Goal: Use online tool/utility: Use online tool/utility

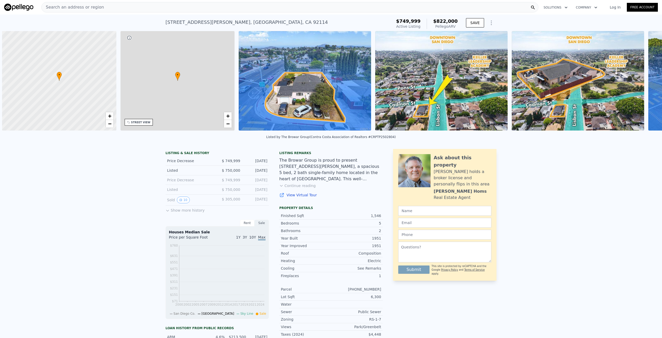
scroll to position [0, 2]
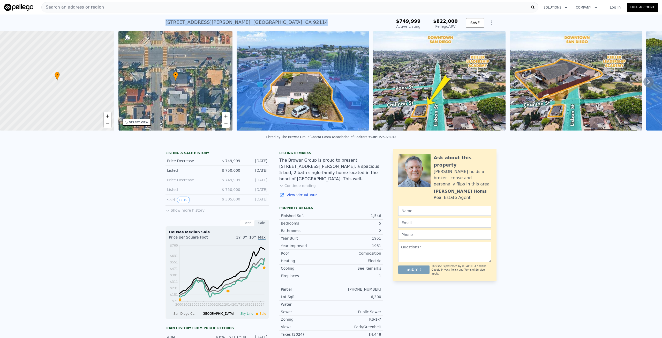
drag, startPoint x: 164, startPoint y: 23, endPoint x: 243, endPoint y: 23, distance: 79.4
click at [243, 23] on div "[STREET_ADDRESS][PERSON_NAME] Active at $749,999 (~ARV $822k )" at bounding box center [278, 24] width 225 height 14
copy div "[STREET_ADDRESS][PERSON_NAME]"
drag, startPoint x: 580, startPoint y: 199, endPoint x: 577, endPoint y: 195, distance: 4.6
click at [579, 198] on div "LISTING & SALE HISTORY Price Decrease $ 749,999 [DATE] Listed $ 750,000 [DATE] …" at bounding box center [331, 309] width 662 height 328
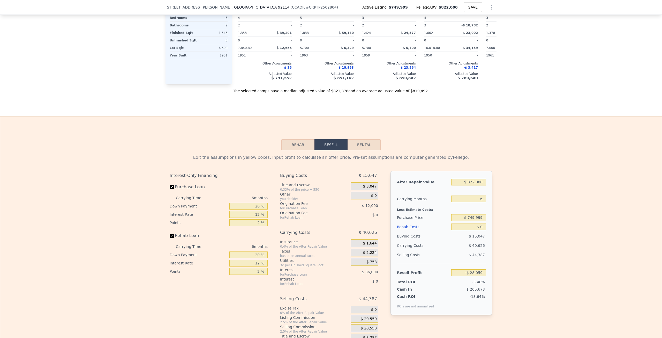
scroll to position [757, 0]
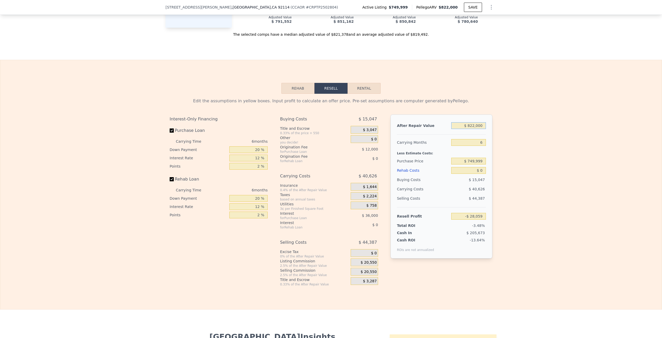
click at [474, 129] on input "$ 822,000" at bounding box center [469, 125] width 35 height 7
type input "$ 77"
type input "-$ 804,505"
type input "$ 775"
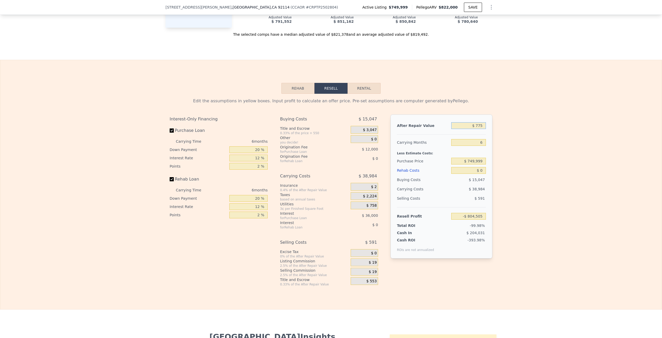
type input "-$ 803,846"
type input "$ 77,500"
type input "-$ 797,258"
type input "$ 775,000"
type input "-$ 72,459"
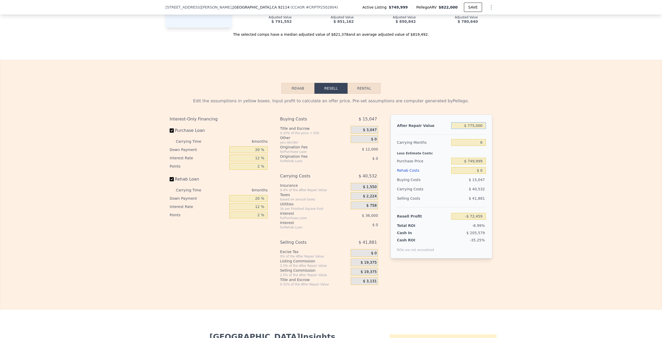
type input "$ 775,000"
click at [477, 146] on input "6" at bounding box center [469, 142] width 35 height 7
type input "4"
type input "-$ 58,949"
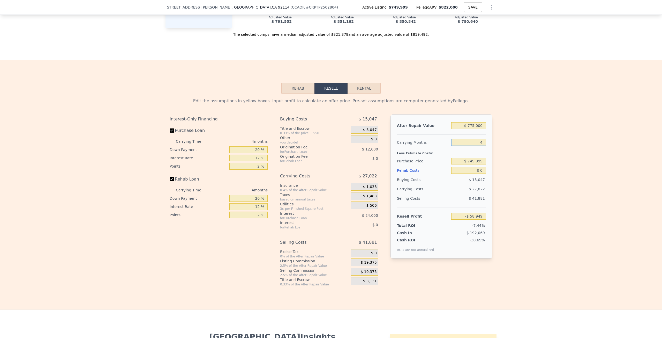
type input "4"
click at [477, 164] on input "$ 749,999" at bounding box center [469, 161] width 35 height 7
type input "$ 525,000"
click at [482, 174] on input "$ 0" at bounding box center [469, 170] width 35 height 7
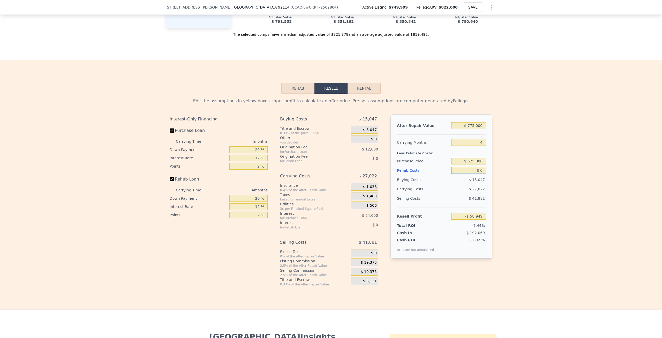
type input "$ 177,599"
click at [482, 174] on input "$ 0" at bounding box center [469, 170] width 35 height 7
click at [481, 174] on input "$ 0" at bounding box center [469, 170] width 35 height 7
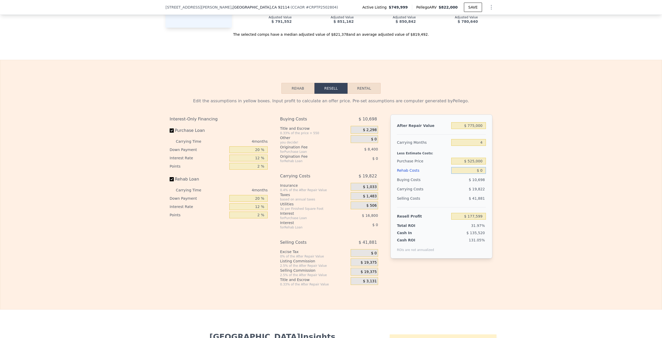
type input "$ 1"
type input "$ 177,598"
type input "$ 10"
type input "$ 177,589"
type input "$ 10,000"
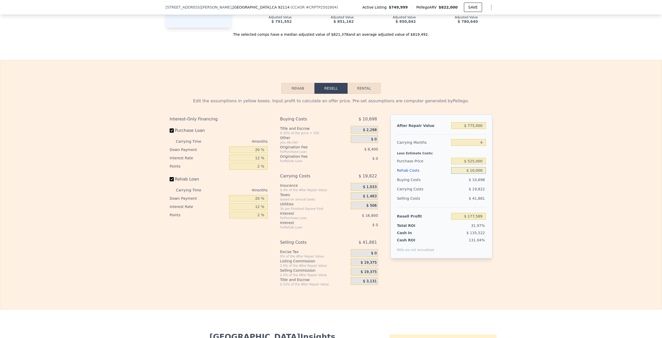
type input "$ 167,119"
type input "$ 100,000"
type input "$ 72,799"
type input "$ 100,000"
click at [531, 179] on div "Edit the assumptions in yellow boxes. Input profit to calculate an offer price.…" at bounding box center [331, 190] width 662 height 193
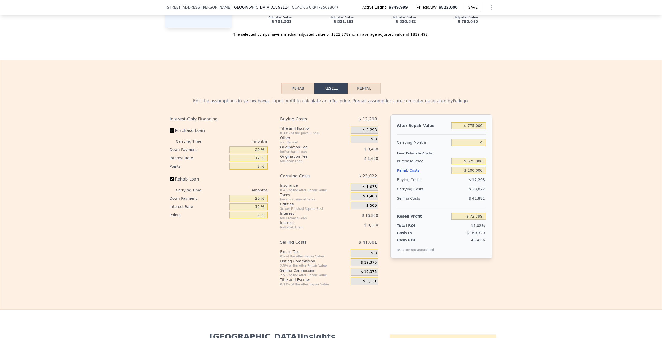
click at [363, 275] on div "$ 19,375" at bounding box center [364, 272] width 27 height 8
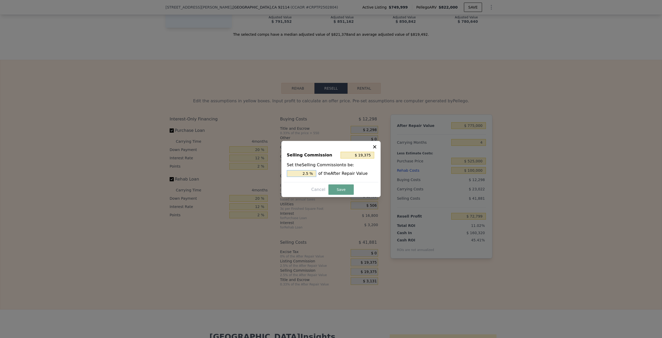
click at [308, 174] on input "2.5 %" at bounding box center [301, 173] width 29 height 7
type input "$ 0"
type input "0 %"
click at [339, 189] on button "Save" at bounding box center [341, 189] width 25 height 10
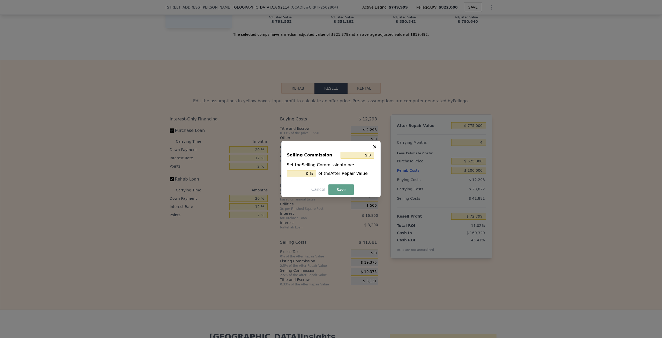
type input "$ 92,174"
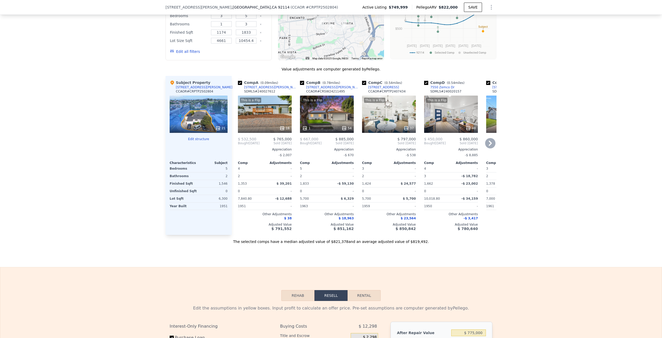
scroll to position [412, 0]
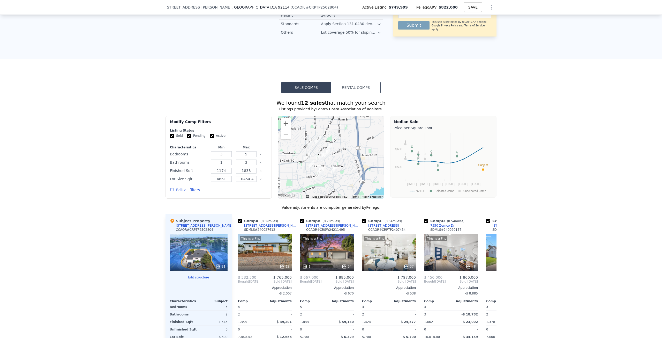
drag, startPoint x: 360, startPoint y: 169, endPoint x: 350, endPoint y: 174, distance: 11.2
click at [350, 174] on div at bounding box center [331, 157] width 106 height 83
click at [283, 129] on button "Zoom in" at bounding box center [286, 123] width 10 height 10
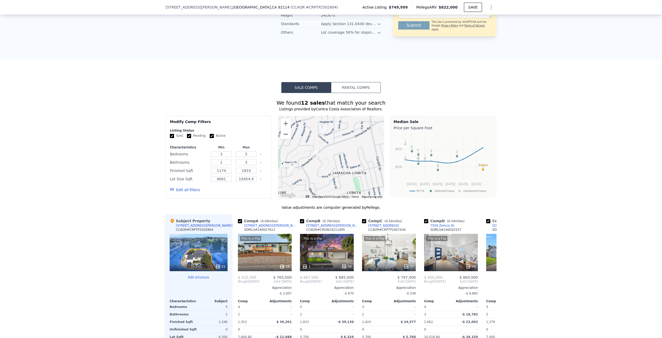
click at [286, 139] on button "Zoom out" at bounding box center [286, 134] width 10 height 10
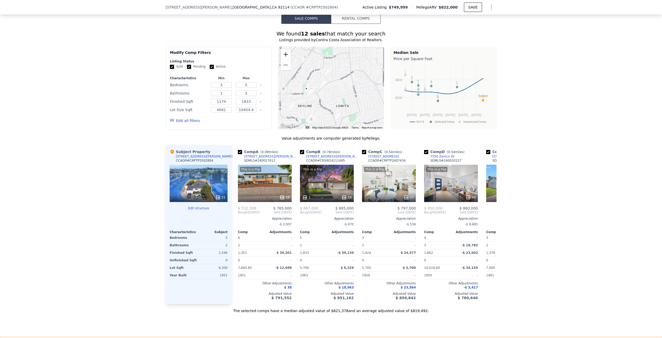
click at [286, 60] on button "Zoom in" at bounding box center [286, 54] width 10 height 10
drag, startPoint x: 304, startPoint y: 99, endPoint x: 350, endPoint y: 93, distance: 46.4
click at [350, 93] on div at bounding box center [331, 88] width 106 height 83
click at [269, 184] on div "This is a Flip 18" at bounding box center [265, 183] width 54 height 37
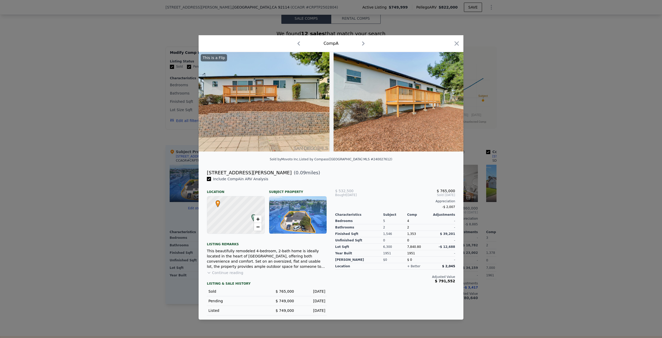
scroll to position [0, 2480]
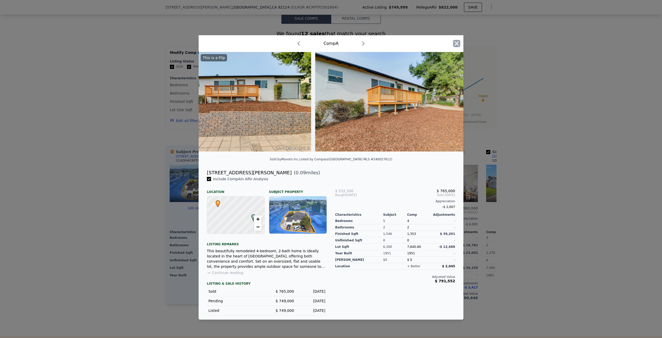
click at [456, 43] on icon "button" at bounding box center [457, 43] width 4 height 4
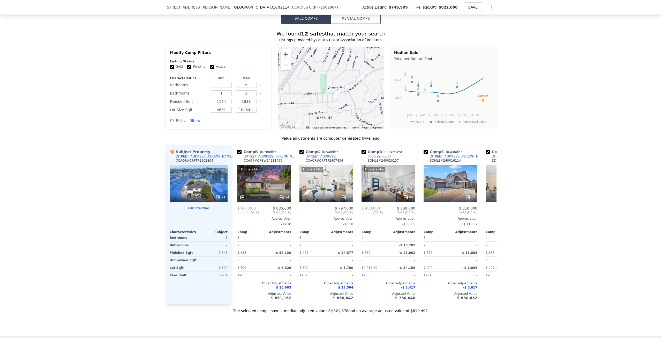
scroll to position [0, 63]
click at [318, 198] on div "This is a Flip 37" at bounding box center [326, 183] width 54 height 37
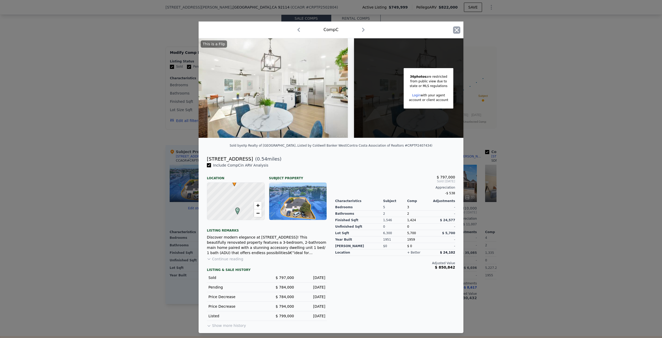
click at [456, 30] on icon "button" at bounding box center [456, 29] width 7 height 7
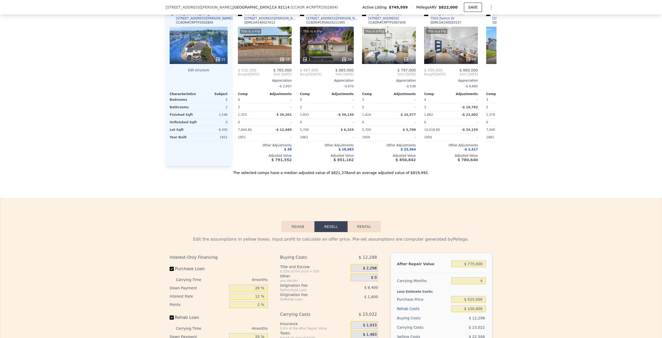
scroll to position [757, 0]
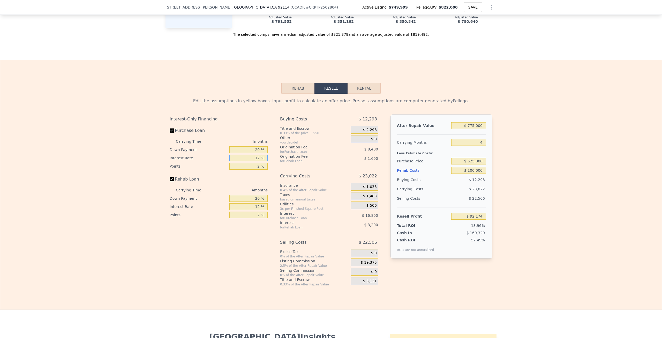
click at [257, 161] on input "12 %" at bounding box center [249, 157] width 38 height 7
type input "1 %"
type input "$ 107,574"
type input "10 %"
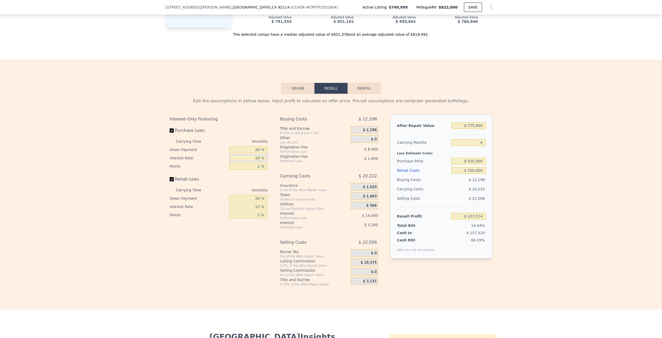
type input "$ 94,974"
type input "10.2 %"
type input "$ 94,694"
type input "10.25 %"
type input "$ 94,622"
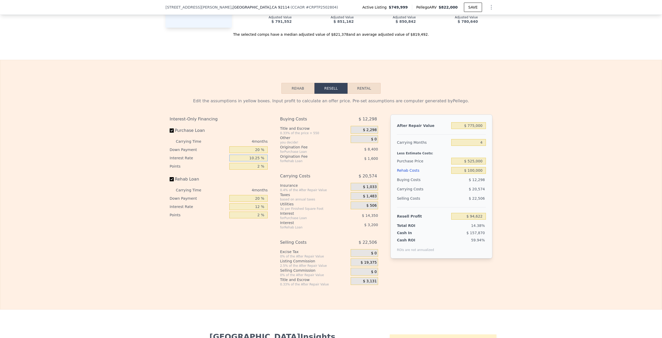
type input "10.25 %"
click at [257, 169] on input "2 %" at bounding box center [249, 166] width 38 height 7
type input "1 %"
type input "$ 98,822"
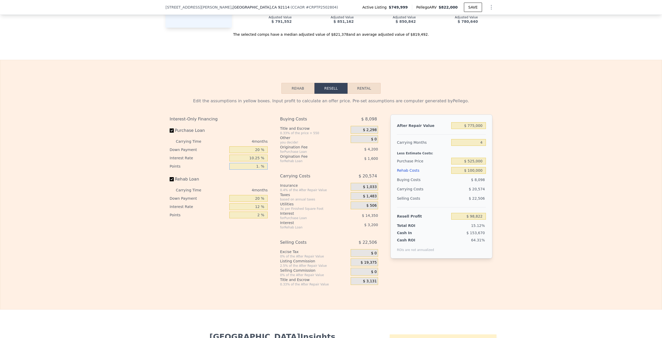
type input "1.5 %"
type input "$ 96,722"
type input "1.5 %"
click at [256, 210] on input "12 %" at bounding box center [249, 206] width 38 height 7
click at [257, 210] on input "12 %" at bounding box center [249, 206] width 38 height 7
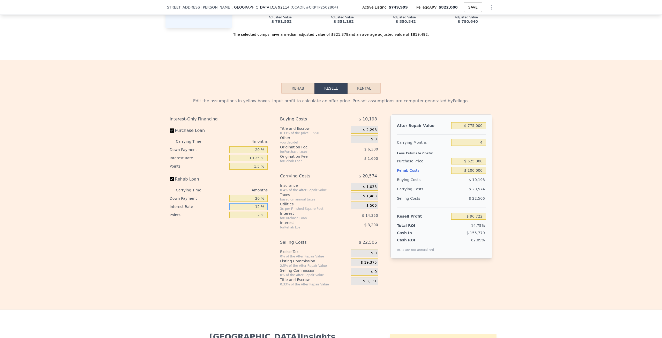
click at [257, 210] on input "12 %" at bounding box center [249, 206] width 38 height 7
type input "10 %"
type input "$ 97,254"
type input "10.5 %"
type input "$ 97,122"
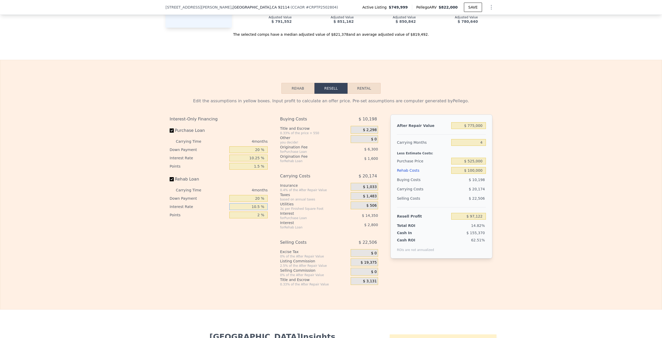
type input "10.5 %"
click at [257, 218] on input "2 %" at bounding box center [249, 214] width 38 height 7
type input "1 %"
type input "$ 97,922"
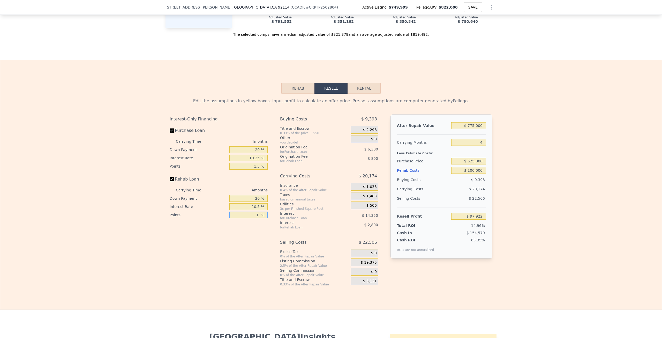
type input "1.5 %"
type input "$ 97,522"
type input "1.5 %"
click at [247, 249] on div "Interest-Only Financing Purchase Loan Carrying Time 4 months Down Payment 20 % …" at bounding box center [221, 200] width 102 height 172
